Goal: Information Seeking & Learning: Learn about a topic

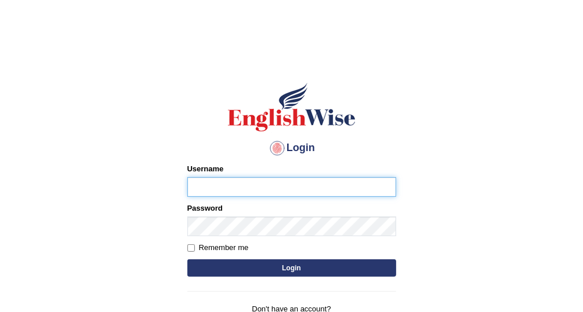
type input "Vallarie97"
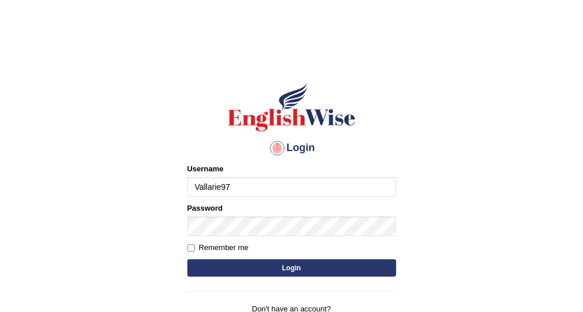
click at [320, 268] on button "Login" at bounding box center [291, 268] width 209 height 17
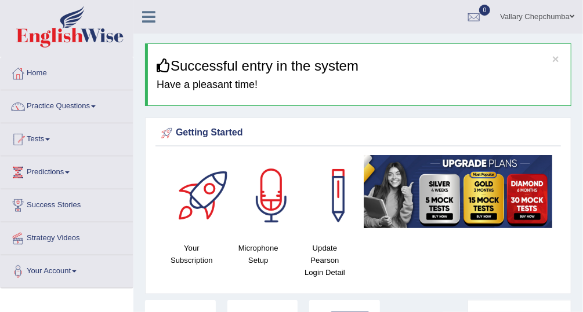
click at [26, 141] on div at bounding box center [17, 139] width 17 height 17
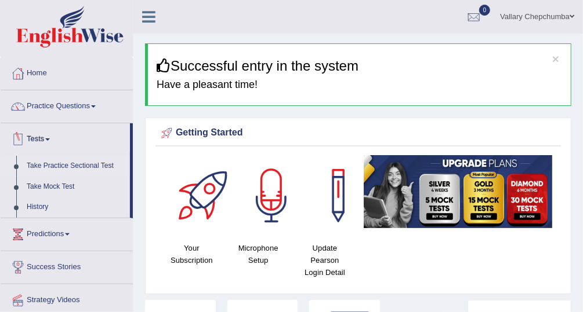
click at [42, 168] on link "Take Practice Sectional Test" at bounding box center [75, 166] width 108 height 21
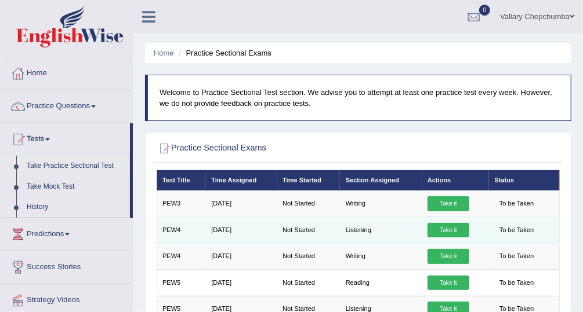
click at [456, 230] on link "Take it" at bounding box center [448, 230] width 42 height 15
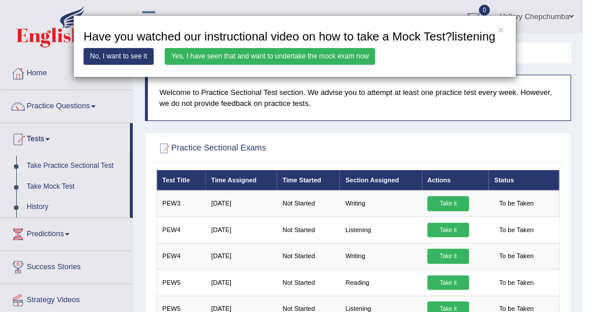
click at [337, 56] on link "Yes, I have seen that and want to undertake the mock exam now" at bounding box center [270, 56] width 210 height 17
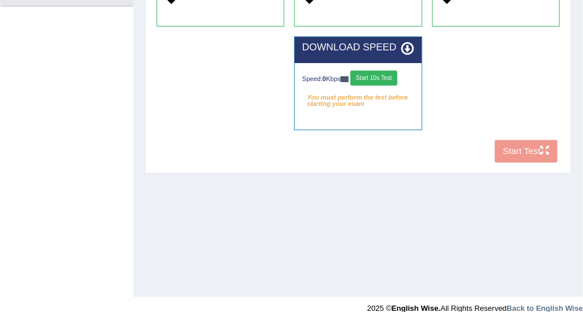
scroll to position [296, 0]
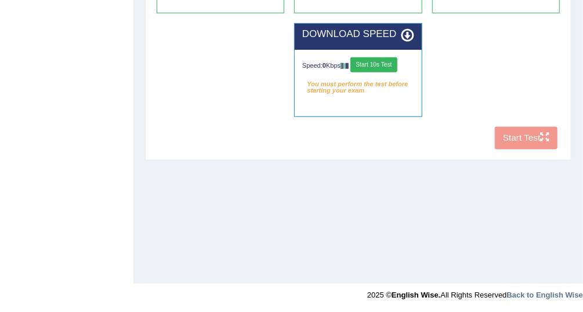
click at [391, 77] on em "You must perform the test before starting your exam" at bounding box center [358, 84] width 112 height 15
click at [374, 66] on button "Start 10s Test" at bounding box center [373, 64] width 47 height 15
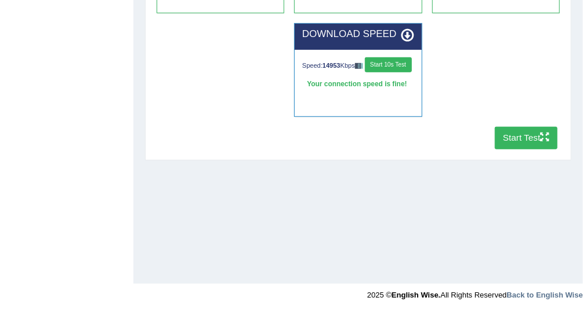
click at [530, 142] on button "Start Test" at bounding box center [525, 138] width 63 height 23
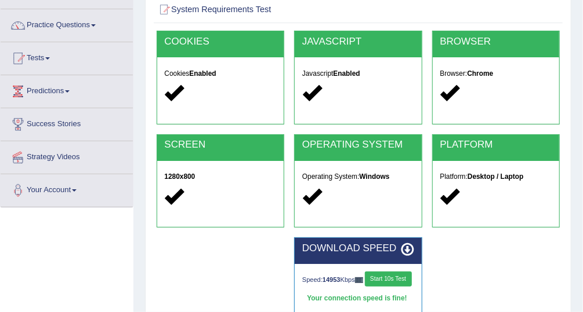
scroll to position [0, 0]
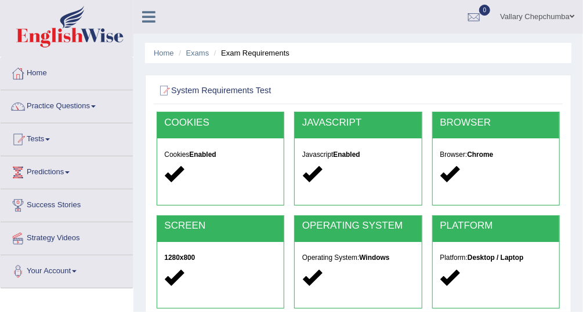
click at [47, 108] on link "Practice Questions" at bounding box center [67, 104] width 132 height 29
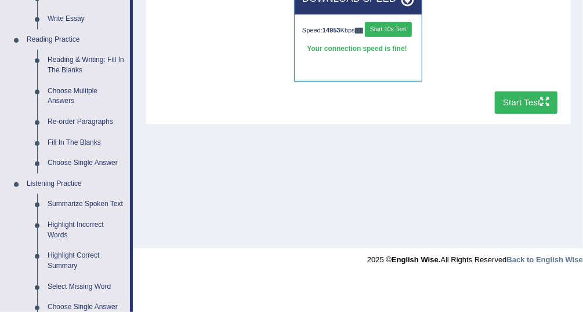
scroll to position [332, 0]
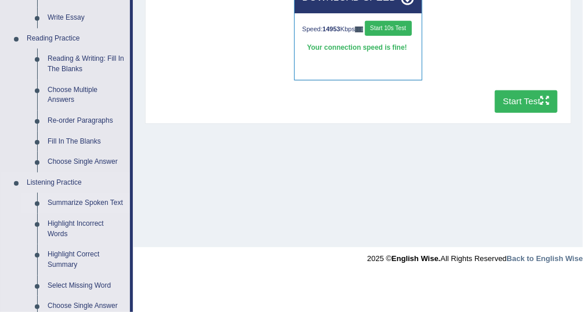
click at [56, 208] on link "Summarize Spoken Text" at bounding box center [86, 203] width 88 height 21
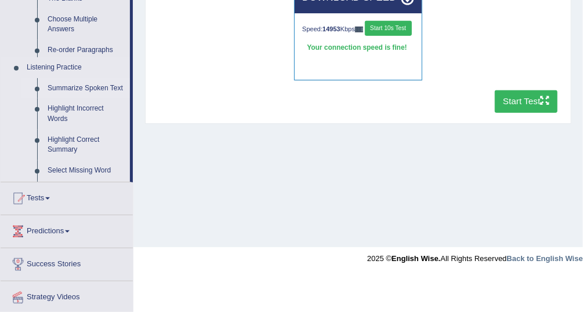
scroll to position [276, 0]
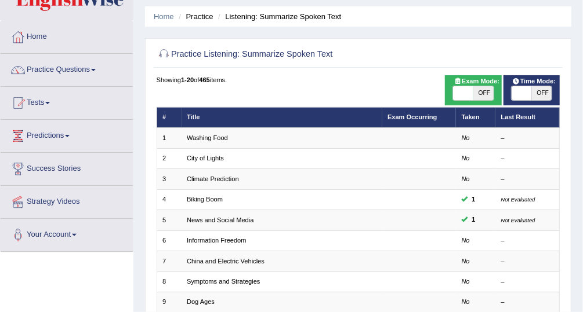
scroll to position [37, 0]
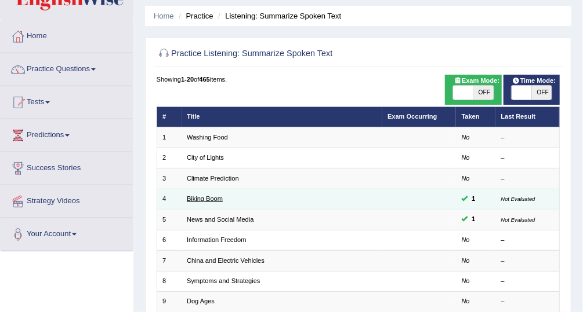
click at [214, 201] on link "Biking Boom" at bounding box center [205, 198] width 36 height 7
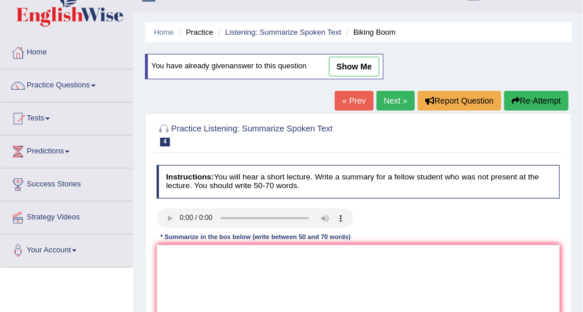
scroll to position [7, 0]
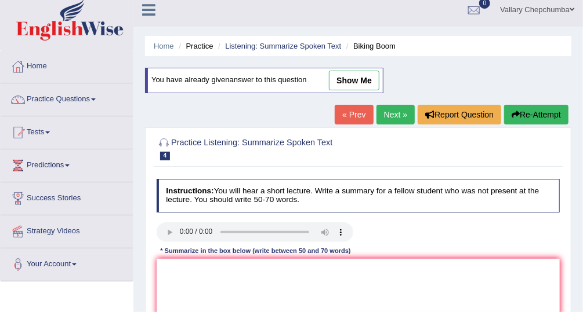
click at [355, 81] on link "show me" at bounding box center [354, 81] width 50 height 20
type textarea "The speaker was talking about the growth of cycling in the [GEOGRAPHIC_DATA]. H…"
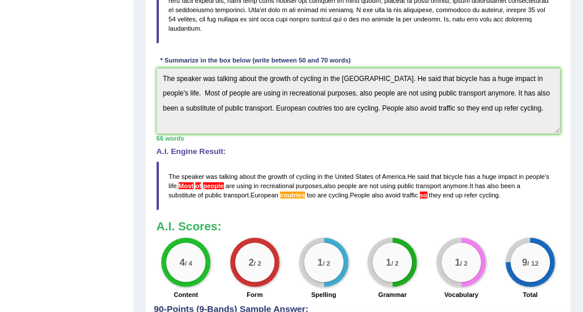
scroll to position [308, 0]
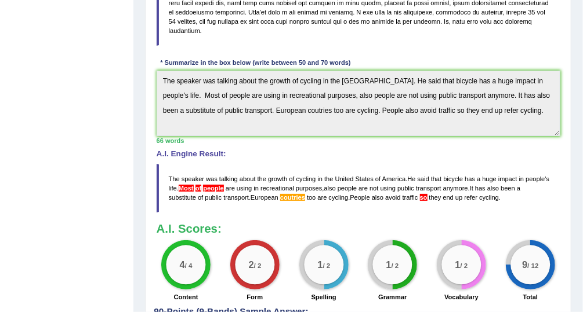
click at [564, 293] on div "9 / 12 Total" at bounding box center [530, 273] width 69 height 64
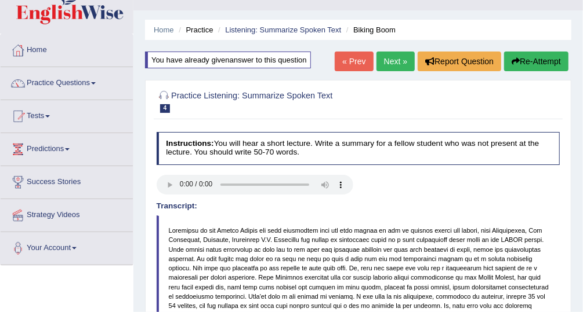
scroll to position [0, 0]
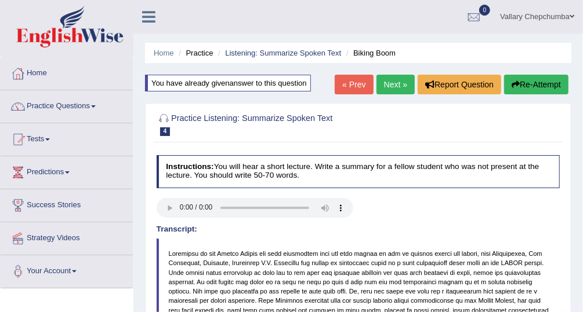
click at [375, 57] on li "Biking Boom" at bounding box center [369, 53] width 52 height 11
click at [326, 55] on link "Listening: Summarize Spoken Text" at bounding box center [283, 53] width 116 height 9
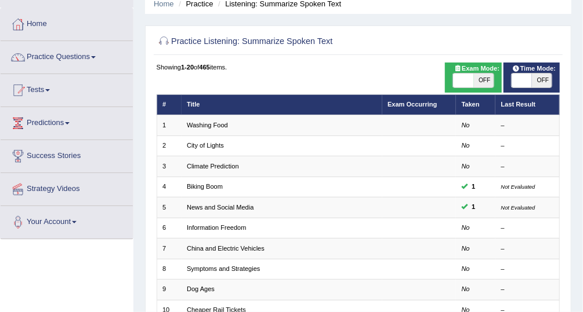
scroll to position [49, 0]
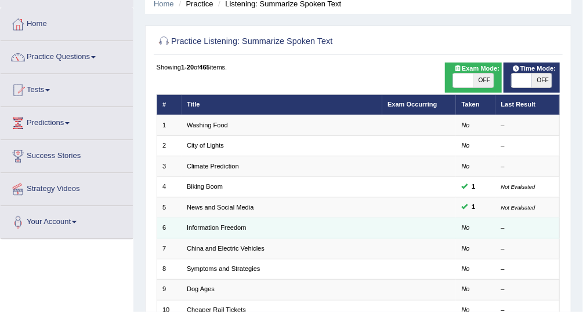
click at [231, 218] on td "Information Freedom" at bounding box center [281, 228] width 201 height 20
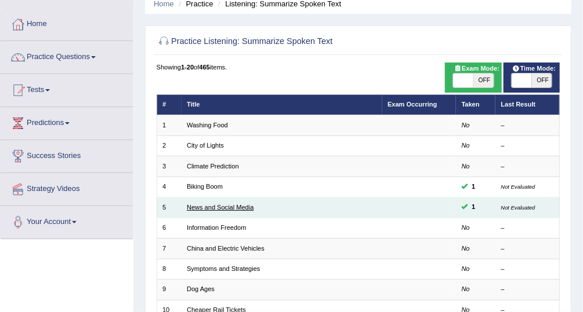
click at [237, 205] on link "News and Social Media" at bounding box center [220, 207] width 67 height 7
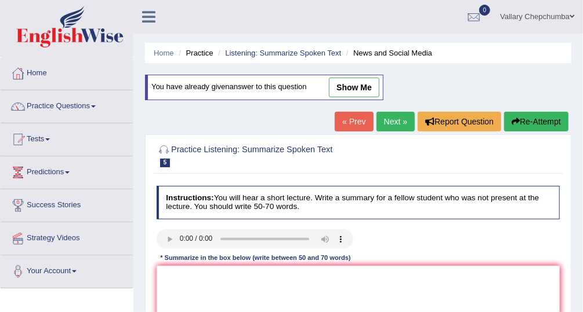
click at [362, 91] on link "show me" at bounding box center [354, 88] width 50 height 20
type textarea "The speaker was talking about how many people have smart phone compared to trad…"
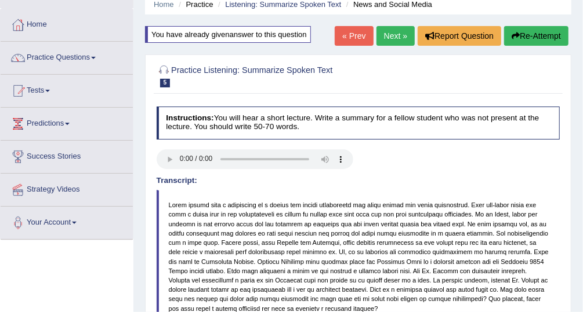
scroll to position [28, 0]
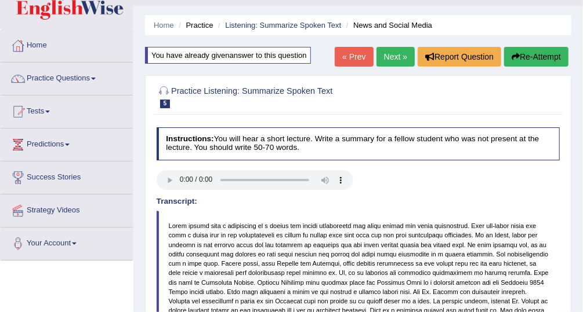
click at [79, 81] on link "Practice Questions" at bounding box center [67, 77] width 132 height 29
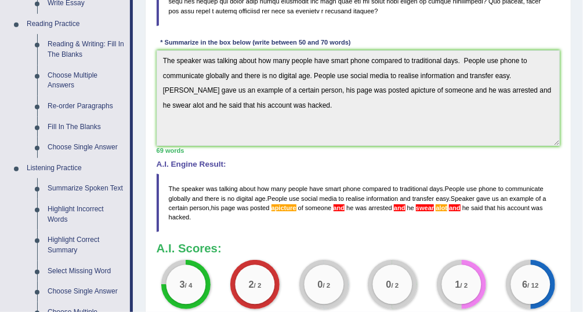
scroll to position [331, 0]
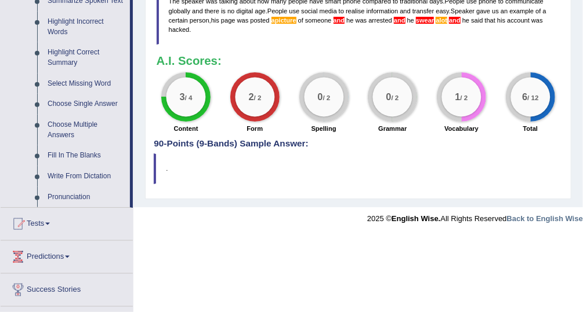
click at [42, 223] on link "Tests" at bounding box center [67, 222] width 132 height 29
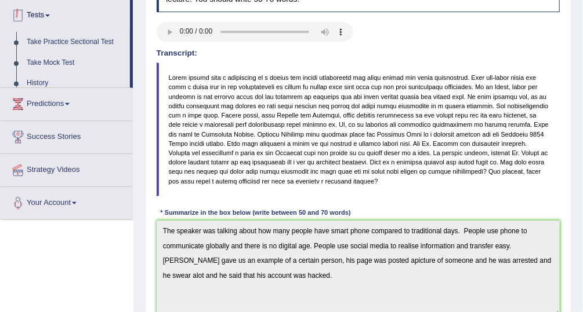
scroll to position [123, 0]
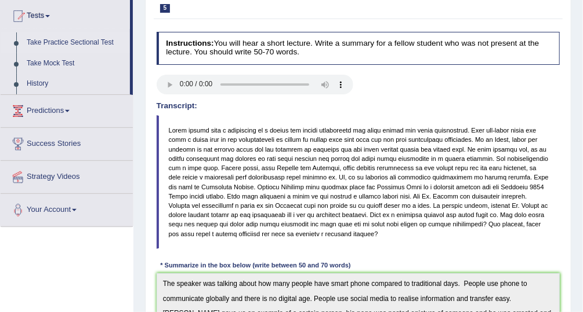
click at [95, 41] on link "Take Practice Sectional Test" at bounding box center [75, 42] width 108 height 21
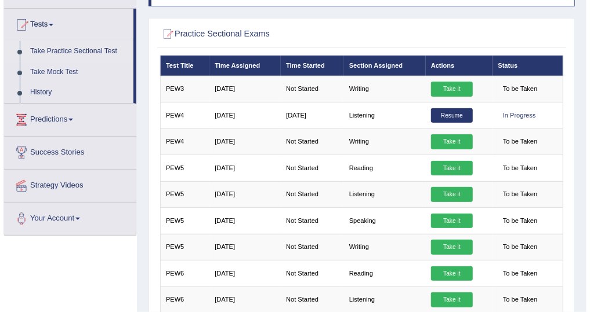
scroll to position [117, 0]
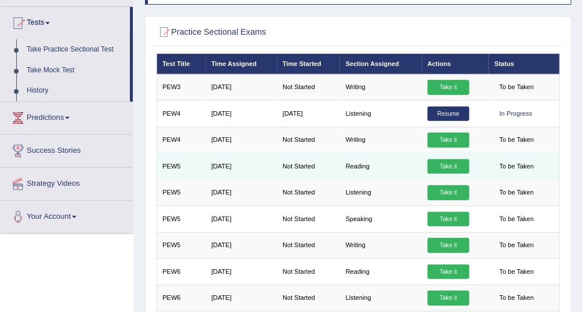
click at [450, 167] on link "Take it" at bounding box center [448, 166] width 42 height 15
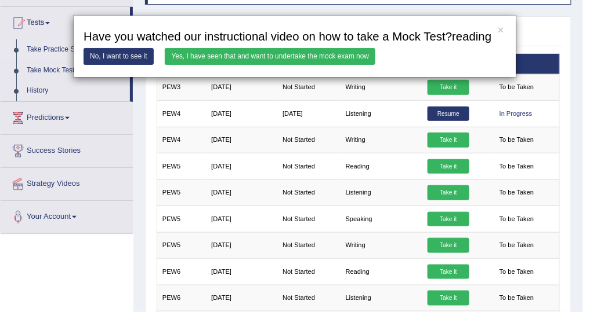
click at [331, 56] on link "Yes, I have seen that and want to undertake the mock exam now" at bounding box center [270, 56] width 210 height 17
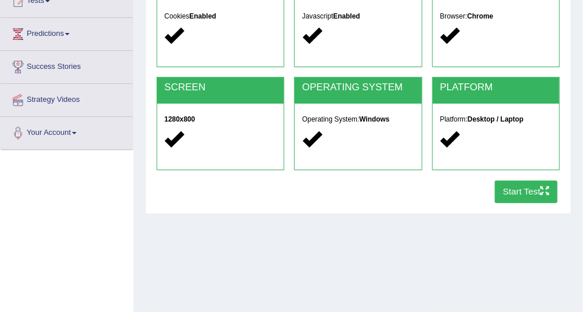
scroll to position [143, 0]
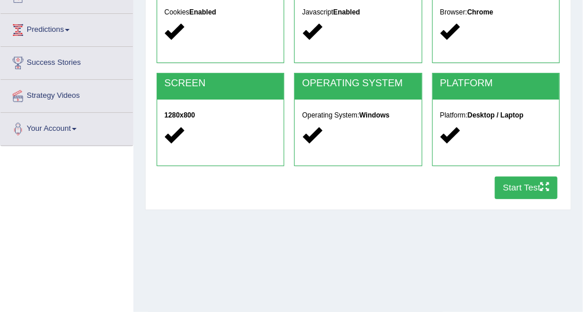
click at [541, 190] on icon "button" at bounding box center [544, 187] width 9 height 9
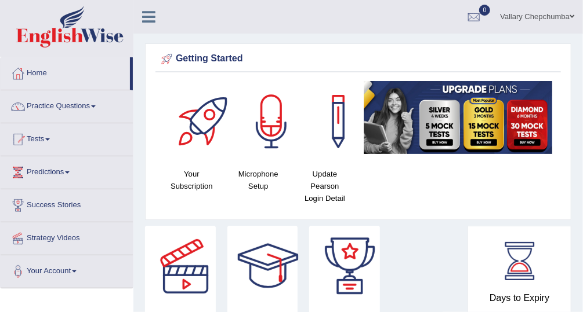
click at [34, 135] on link "Tests" at bounding box center [67, 137] width 132 height 29
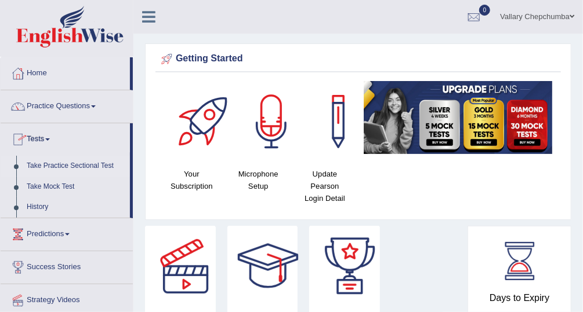
click at [95, 168] on link "Take Practice Sectional Test" at bounding box center [75, 166] width 108 height 21
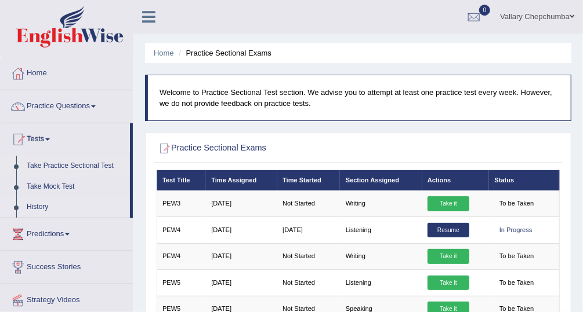
click at [34, 206] on link "History" at bounding box center [75, 207] width 108 height 21
click at [470, 14] on div at bounding box center [473, 17] width 17 height 17
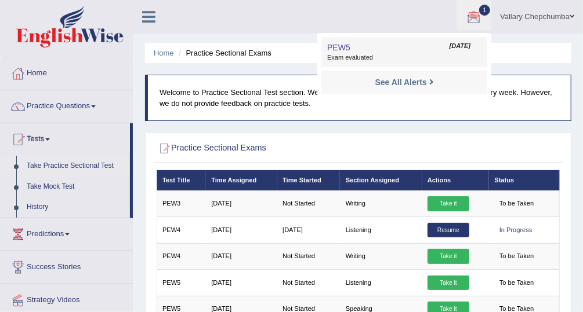
click at [363, 54] on span "Exam evaluated" at bounding box center [404, 57] width 154 height 9
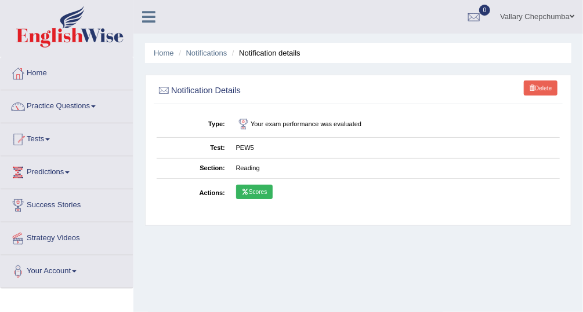
click at [243, 192] on icon at bounding box center [245, 192] width 8 height 6
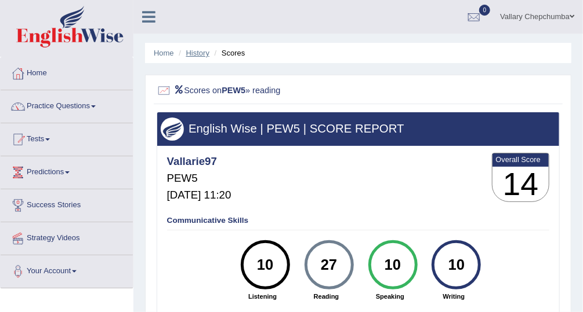
click at [197, 53] on link "History" at bounding box center [197, 53] width 23 height 9
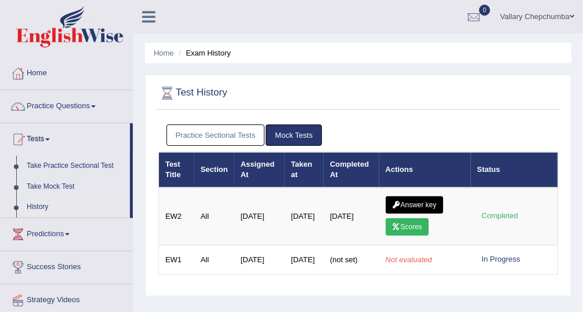
click at [217, 136] on link "Practice Sectional Tests" at bounding box center [215, 135] width 99 height 21
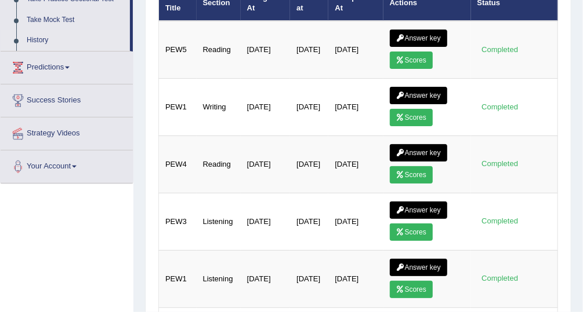
scroll to position [170, 0]
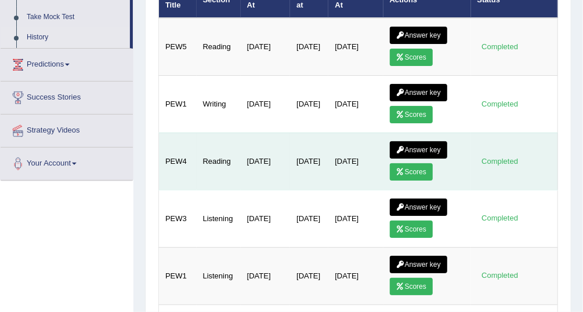
click at [401, 169] on icon at bounding box center [400, 172] width 9 height 7
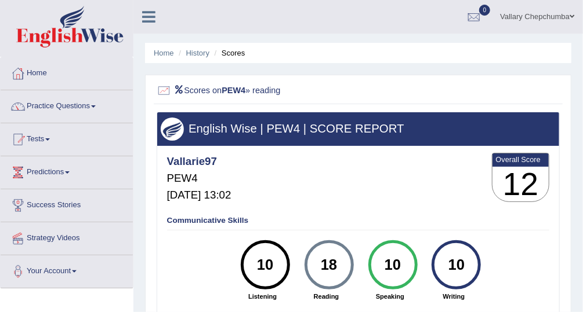
click at [174, 89] on icon at bounding box center [178, 90] width 10 height 8
click at [177, 86] on icon at bounding box center [178, 90] width 10 height 8
click at [197, 54] on link "History" at bounding box center [197, 53] width 23 height 9
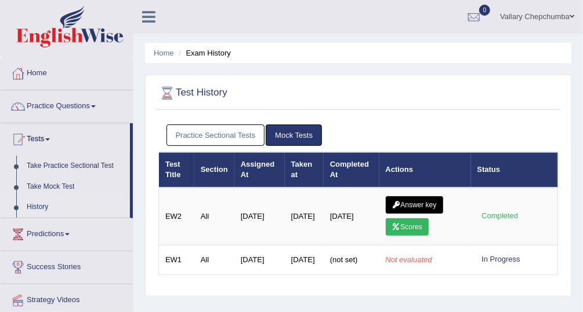
click at [198, 208] on td "All" at bounding box center [214, 217] width 40 height 58
click at [209, 129] on link "Practice Sectional Tests" at bounding box center [215, 135] width 99 height 21
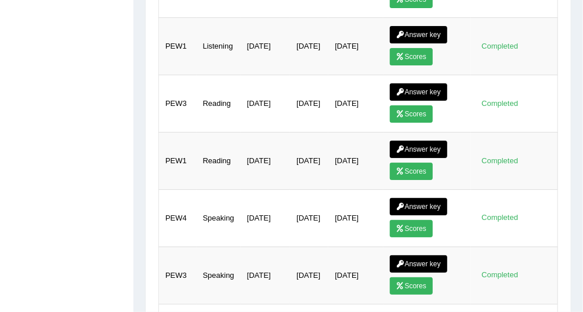
scroll to position [401, 0]
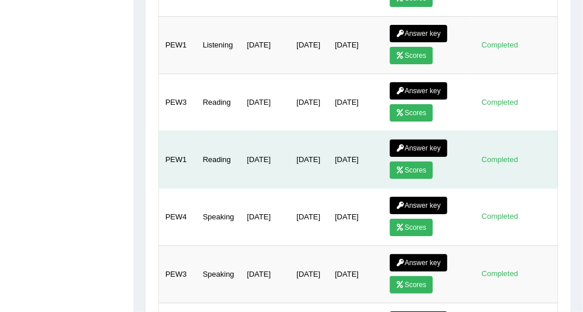
click at [410, 163] on link "Scores" at bounding box center [411, 170] width 43 height 17
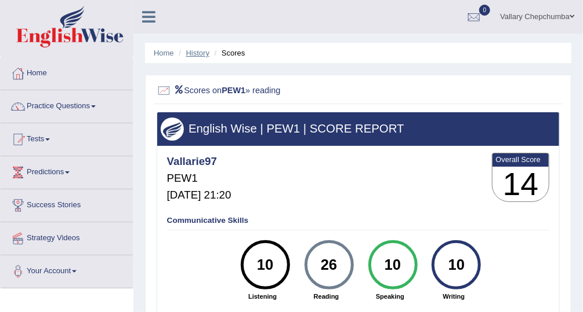
click at [195, 56] on link "History" at bounding box center [197, 53] width 23 height 9
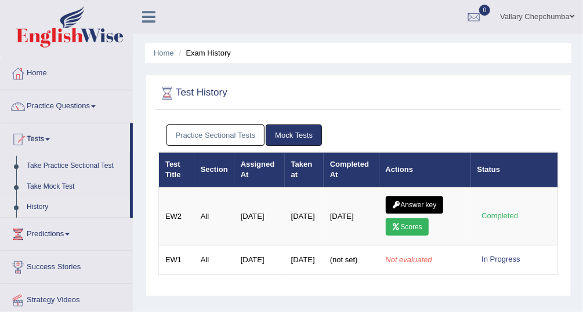
click at [194, 137] on link "Practice Sectional Tests" at bounding box center [215, 135] width 99 height 21
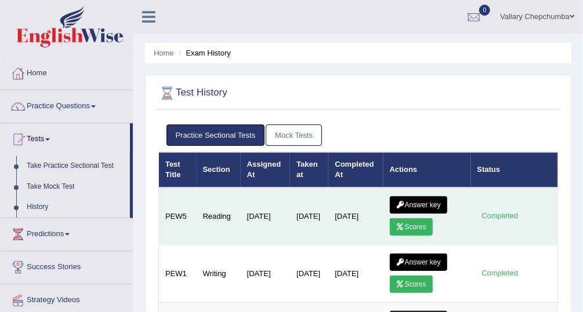
click at [396, 204] on icon at bounding box center [400, 205] width 9 height 7
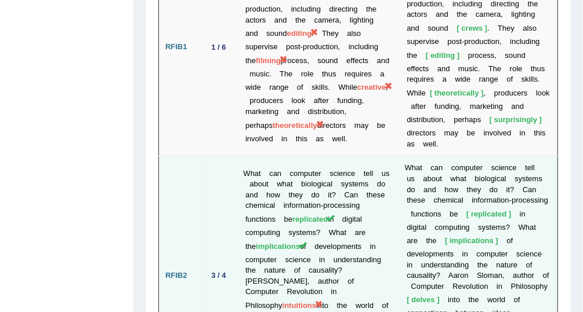
click at [543, 242] on td "W h a t c a n c o m p u t e r s c i e n c e t e l l u s a b o u t w h a t b i o…" at bounding box center [477, 276] width 159 height 239
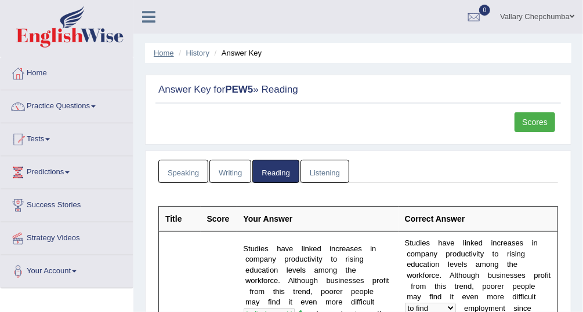
click at [173, 55] on link "Home" at bounding box center [164, 53] width 20 height 9
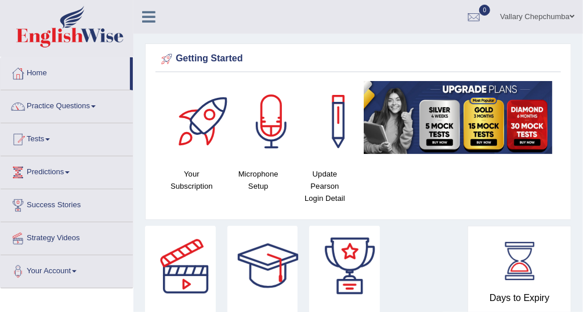
click at [68, 104] on link "Practice Questions" at bounding box center [67, 104] width 132 height 29
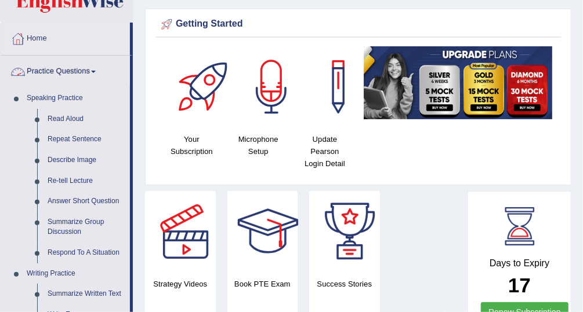
scroll to position [35, 0]
